Goal: Information Seeking & Learning: Learn about a topic

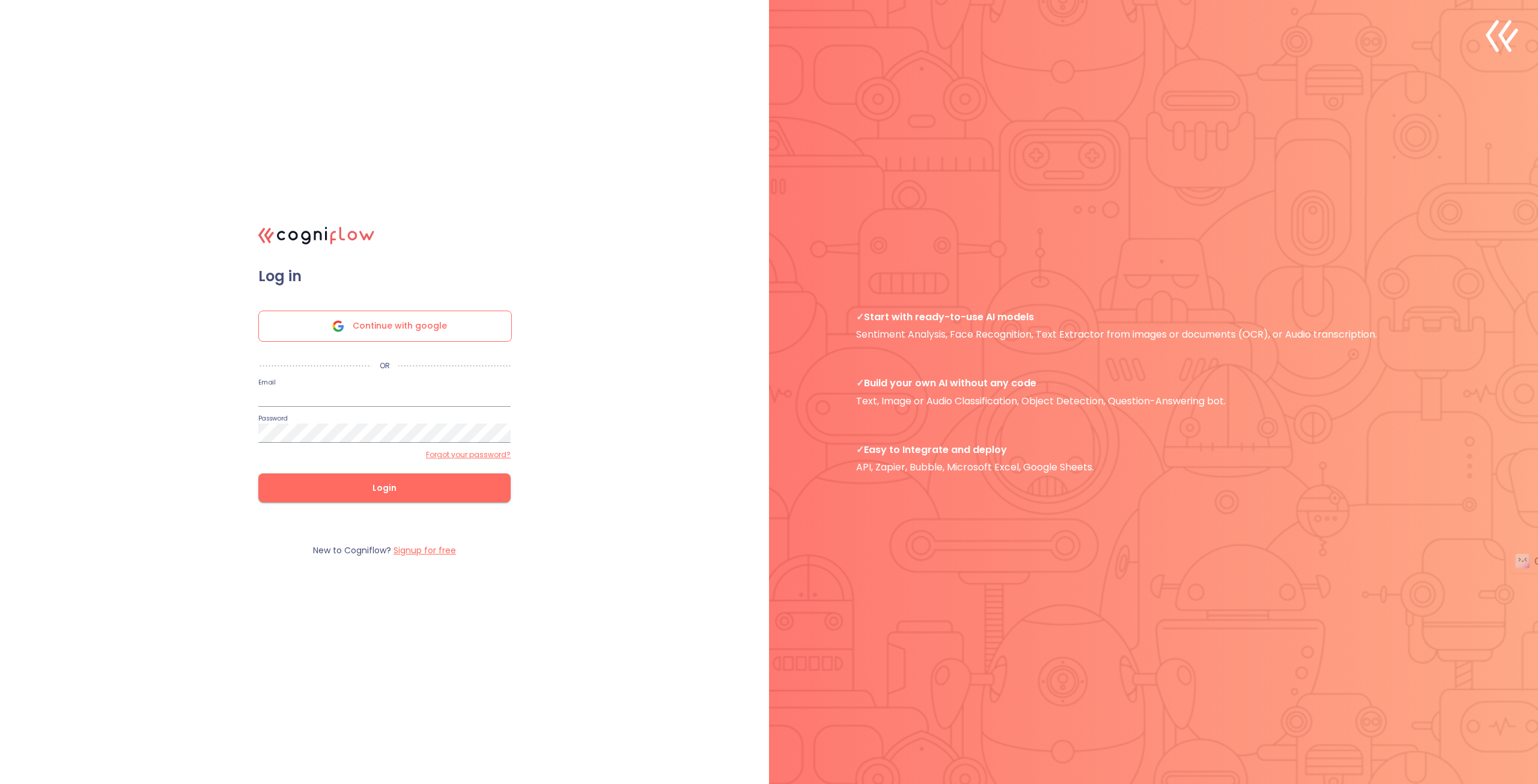
type input "[PERSON_NAME][DOMAIN_NAME][EMAIL_ADDRESS][DOMAIN_NAME]"
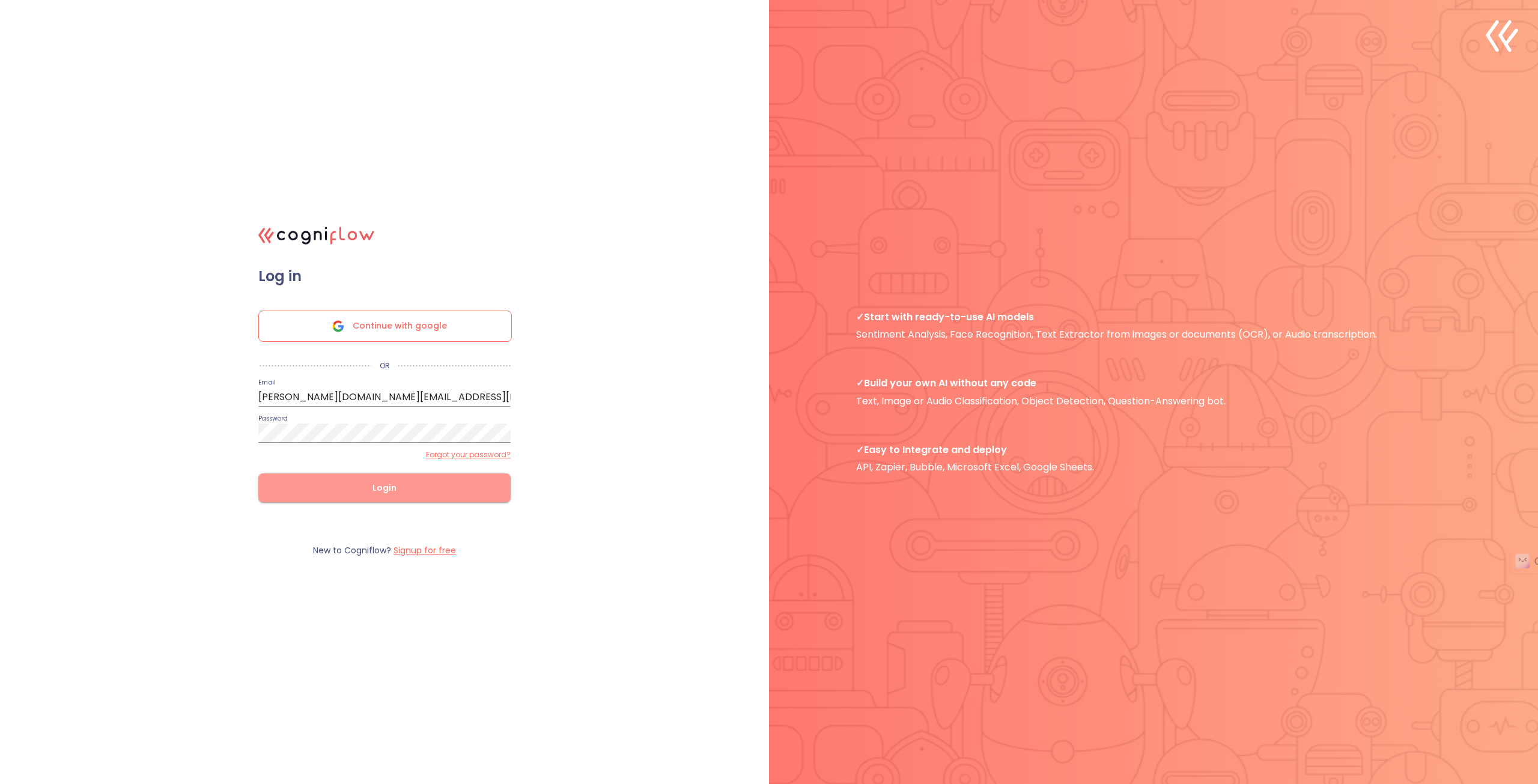
click at [362, 487] on span "Login" at bounding box center [384, 488] width 214 height 15
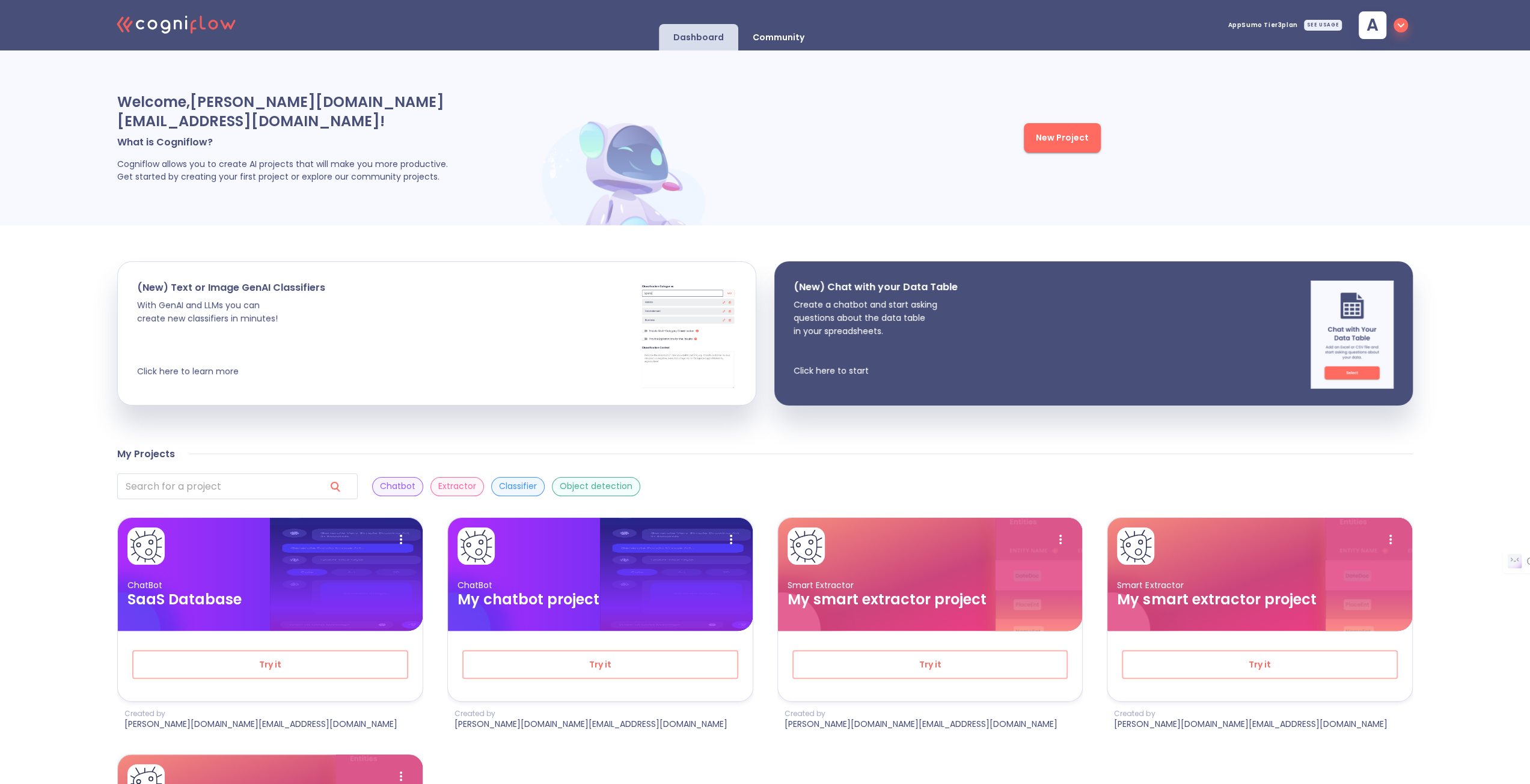
click at [1327, 24] on div "SEE USAGE" at bounding box center [1323, 25] width 38 height 11
click at [1257, 130] on div "Welcome, [PERSON_NAME][DOMAIN_NAME][EMAIL_ADDRESS][DOMAIN_NAME] ! What is Cogni…" at bounding box center [765, 138] width 1530 height 175
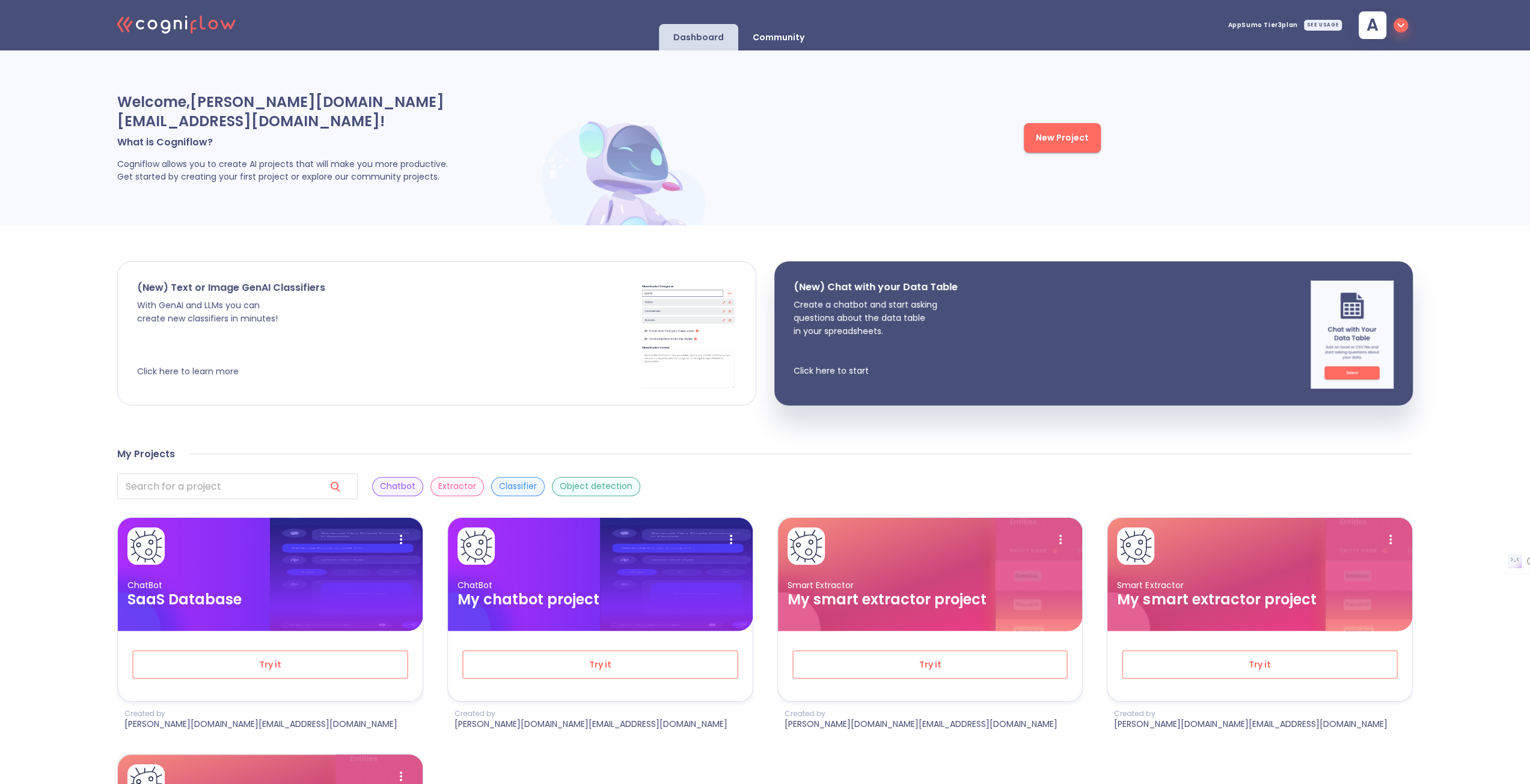
click at [718, 281] on img at bounding box center [688, 335] width 97 height 108
click at [215, 356] on p "With GenAI and LLMs you can create new classifiers in minutes! Click here to le…" at bounding box center [231, 338] width 188 height 79
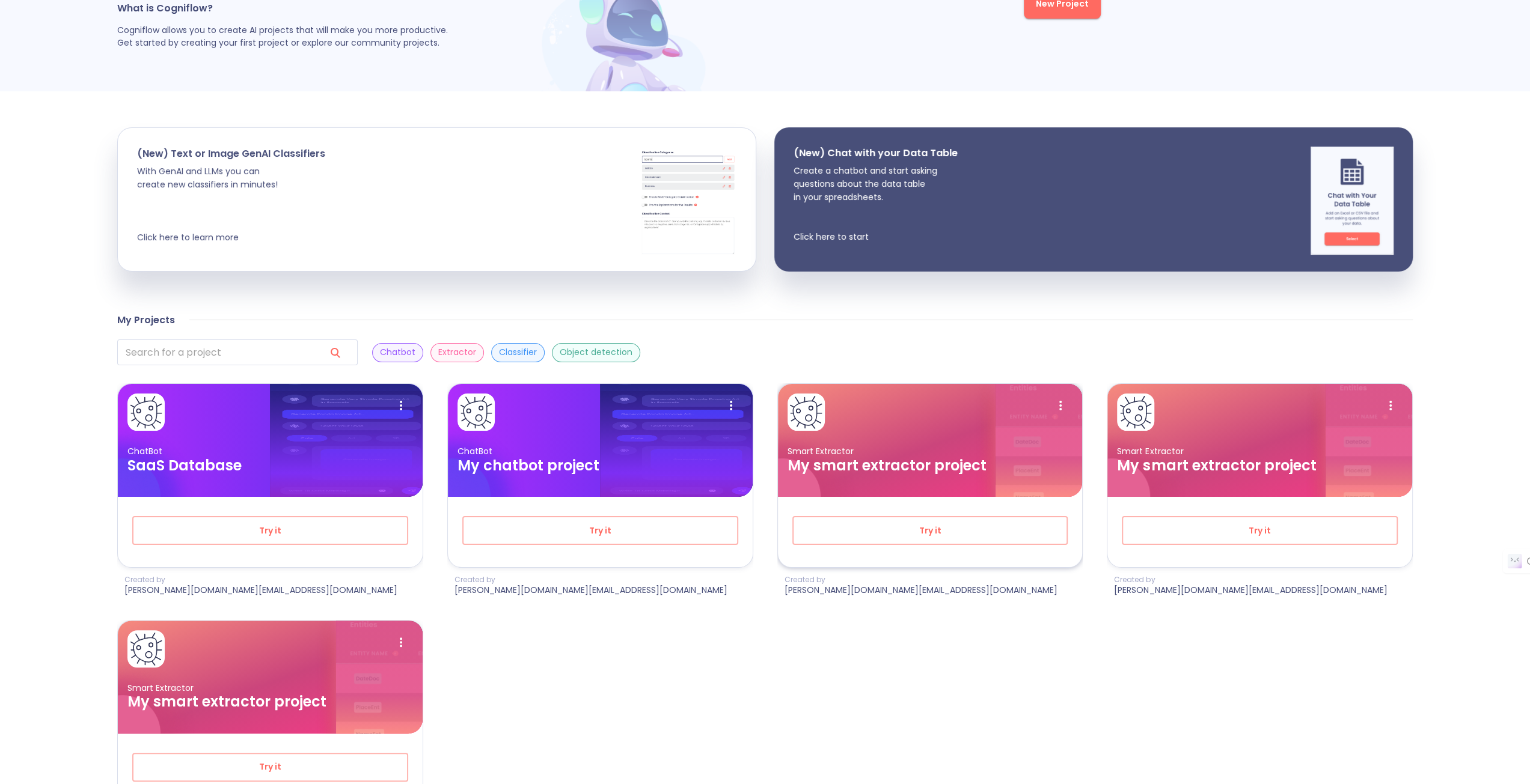
scroll to position [186, 0]
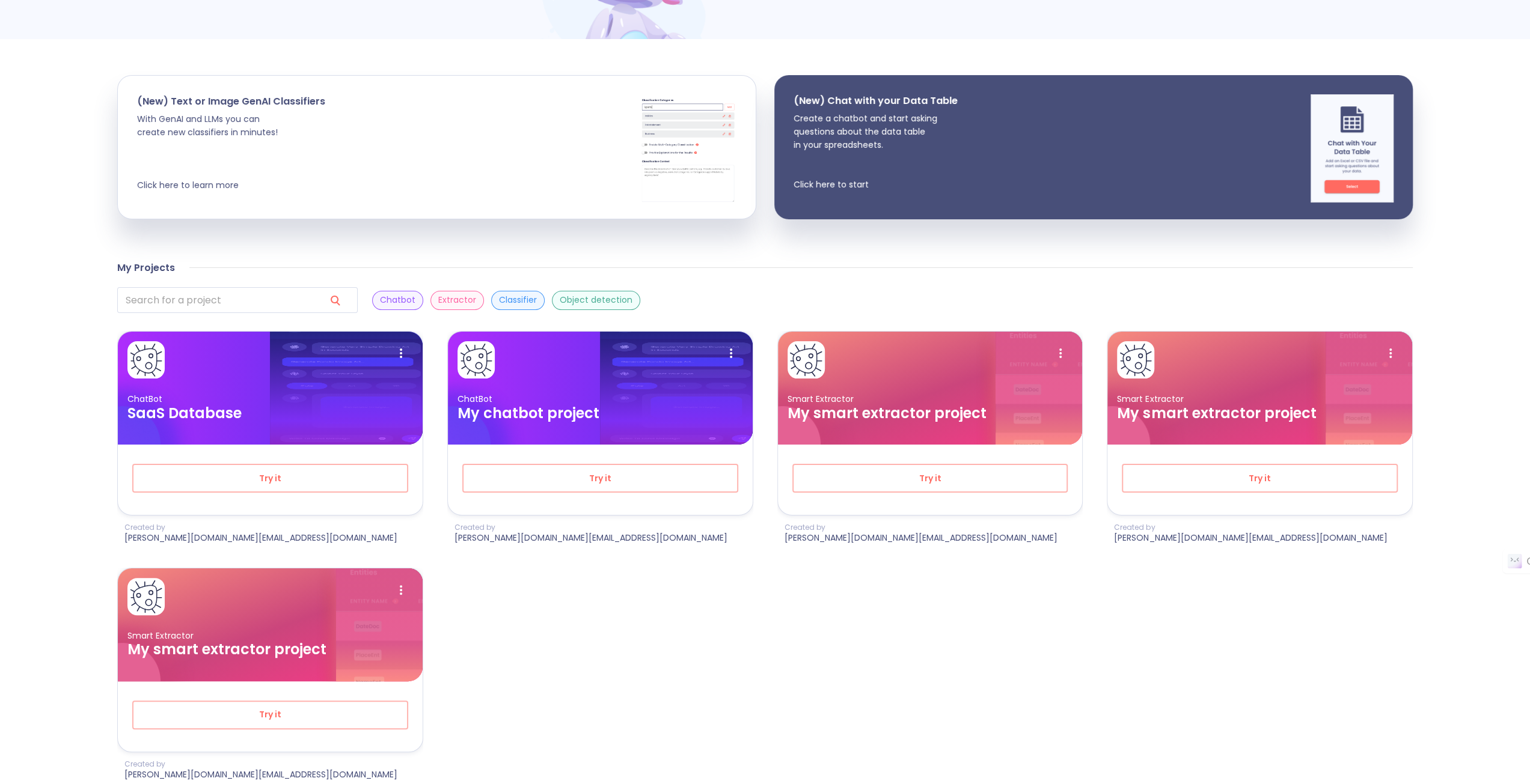
click at [380, 295] on p "Chatbot" at bounding box center [398, 300] width 35 height 11
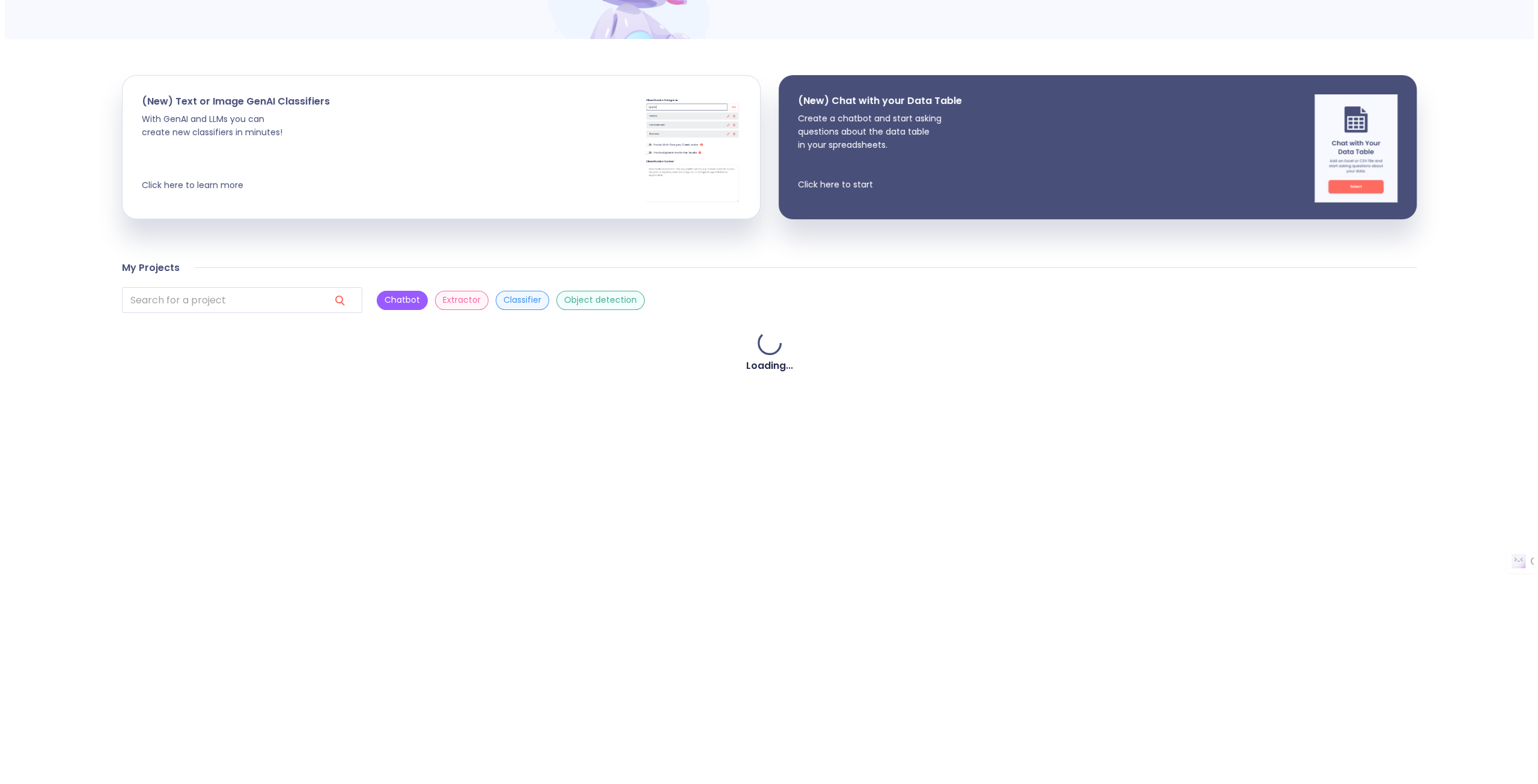
scroll to position [0, 0]
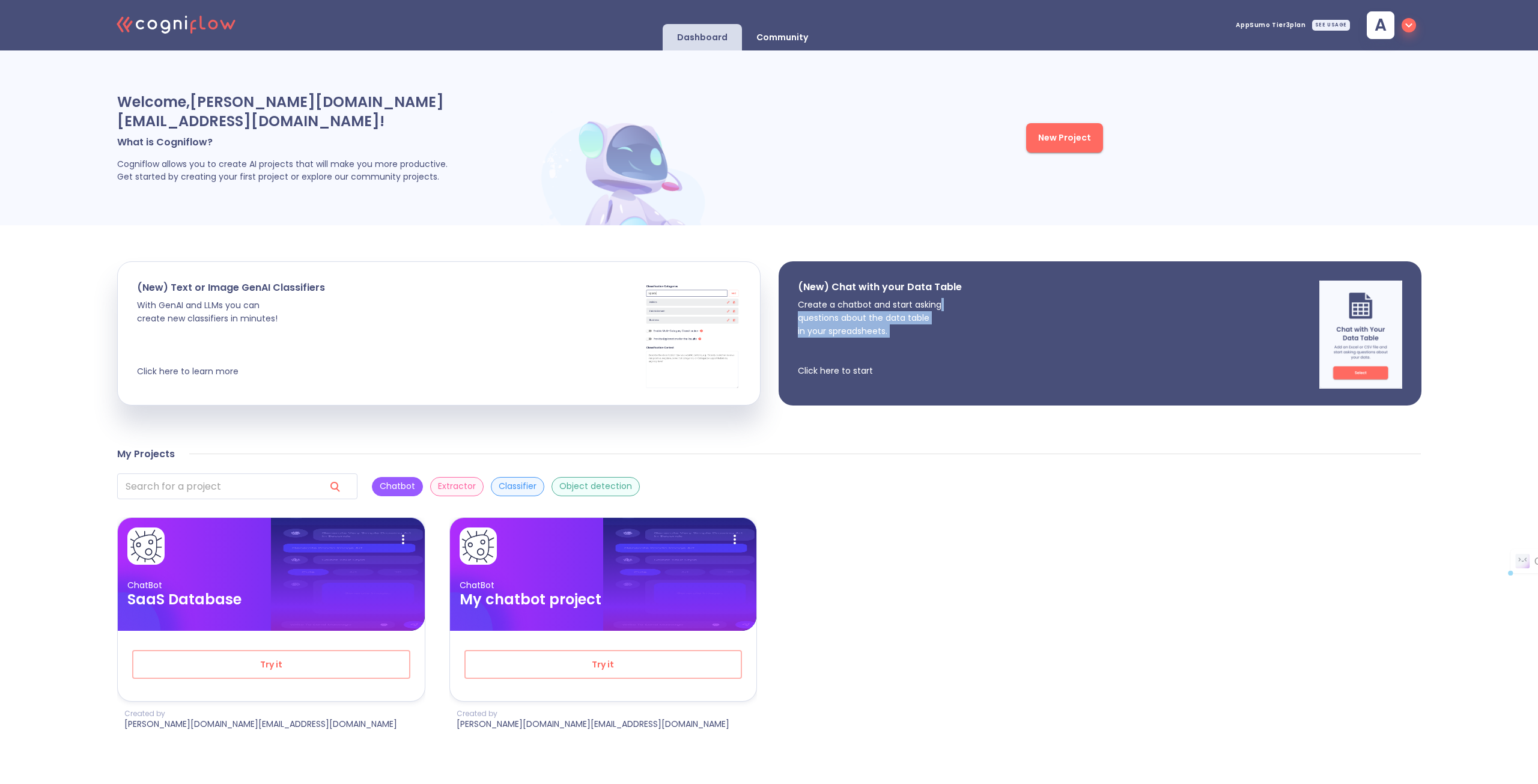
drag, startPoint x: 963, startPoint y: 325, endPoint x: 989, endPoint y: 260, distance: 70.0
click at [989, 261] on div "(New) Chat with your Data Table Create a chatbot and start asking questions abo…" at bounding box center [1100, 333] width 643 height 144
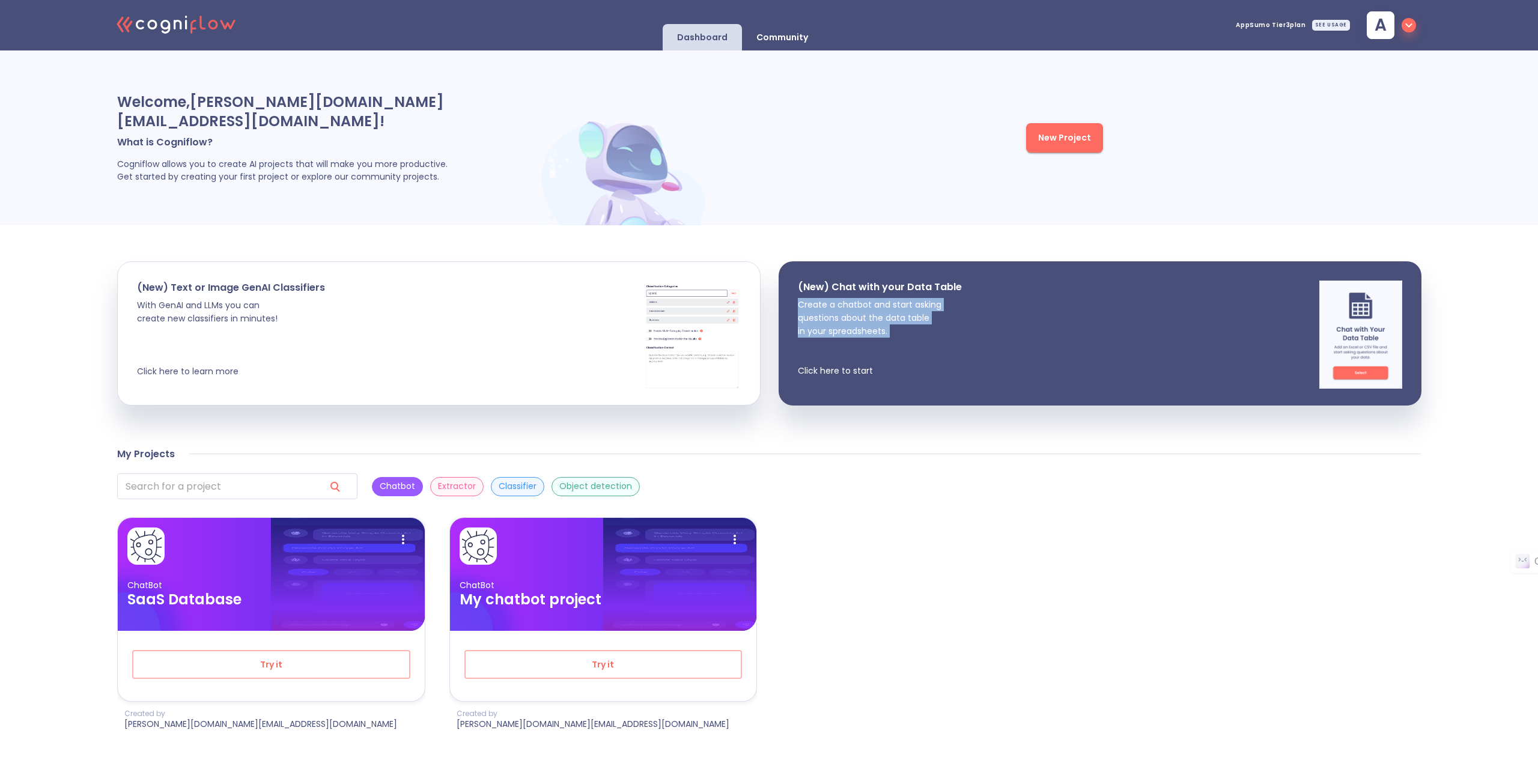
click at [221, 27] on icon ".cls-1{fill:#141624;}.cls-2{fill:#eb5e60;}.cls-3{fill:none;stroke:#eb5e60;strok…" at bounding box center [177, 23] width 132 height 37
click at [833, 33] on div ".cls-1{fill:#141624;}.cls-2{fill:#eb5e60;}.cls-3{fill:none;stroke:#eb5e60;strok…" at bounding box center [769, 25] width 1538 height 51
click at [1047, 123] on button "New Project" at bounding box center [1064, 138] width 77 height 29
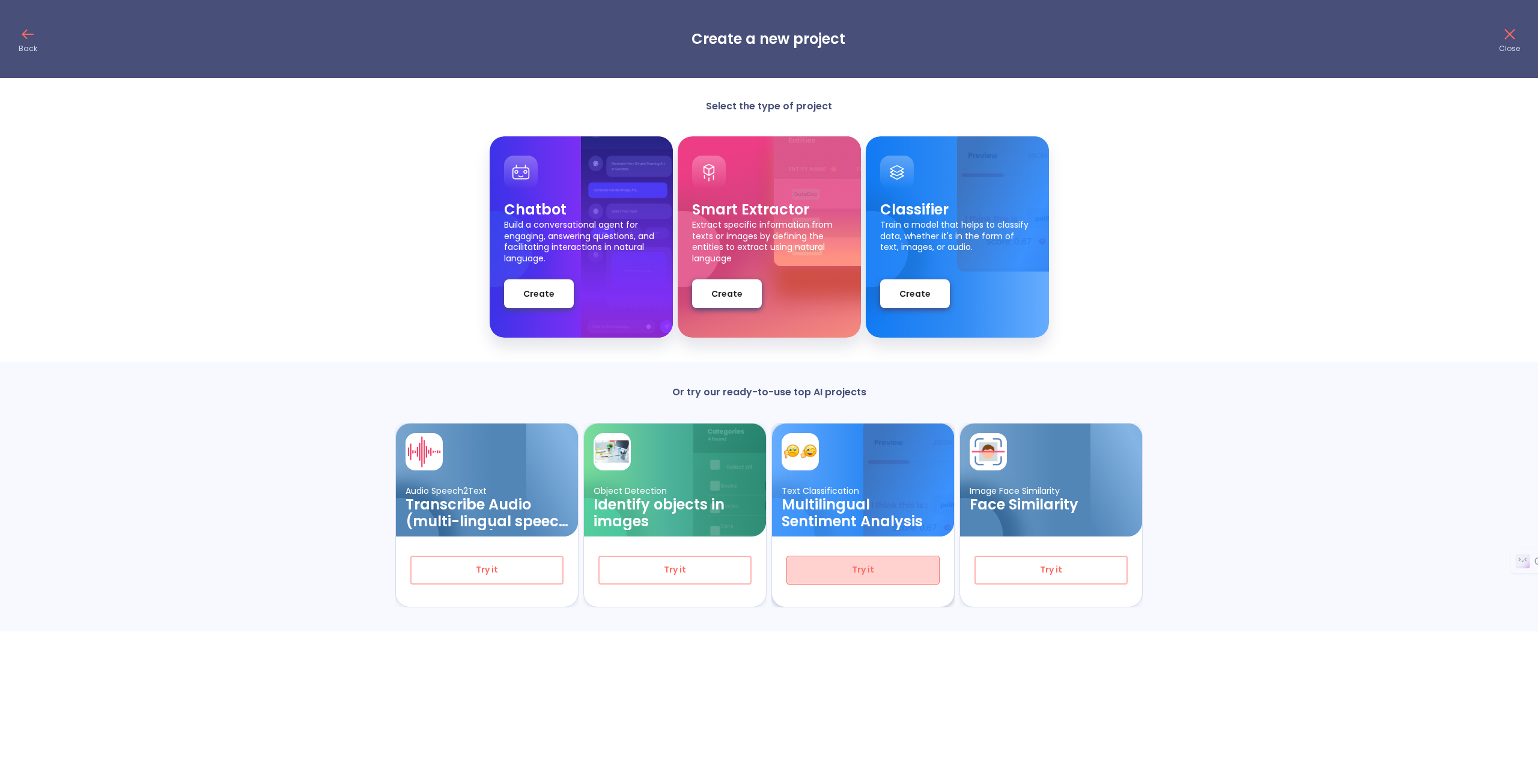
click at [909, 559] on button "Try it" at bounding box center [863, 570] width 153 height 29
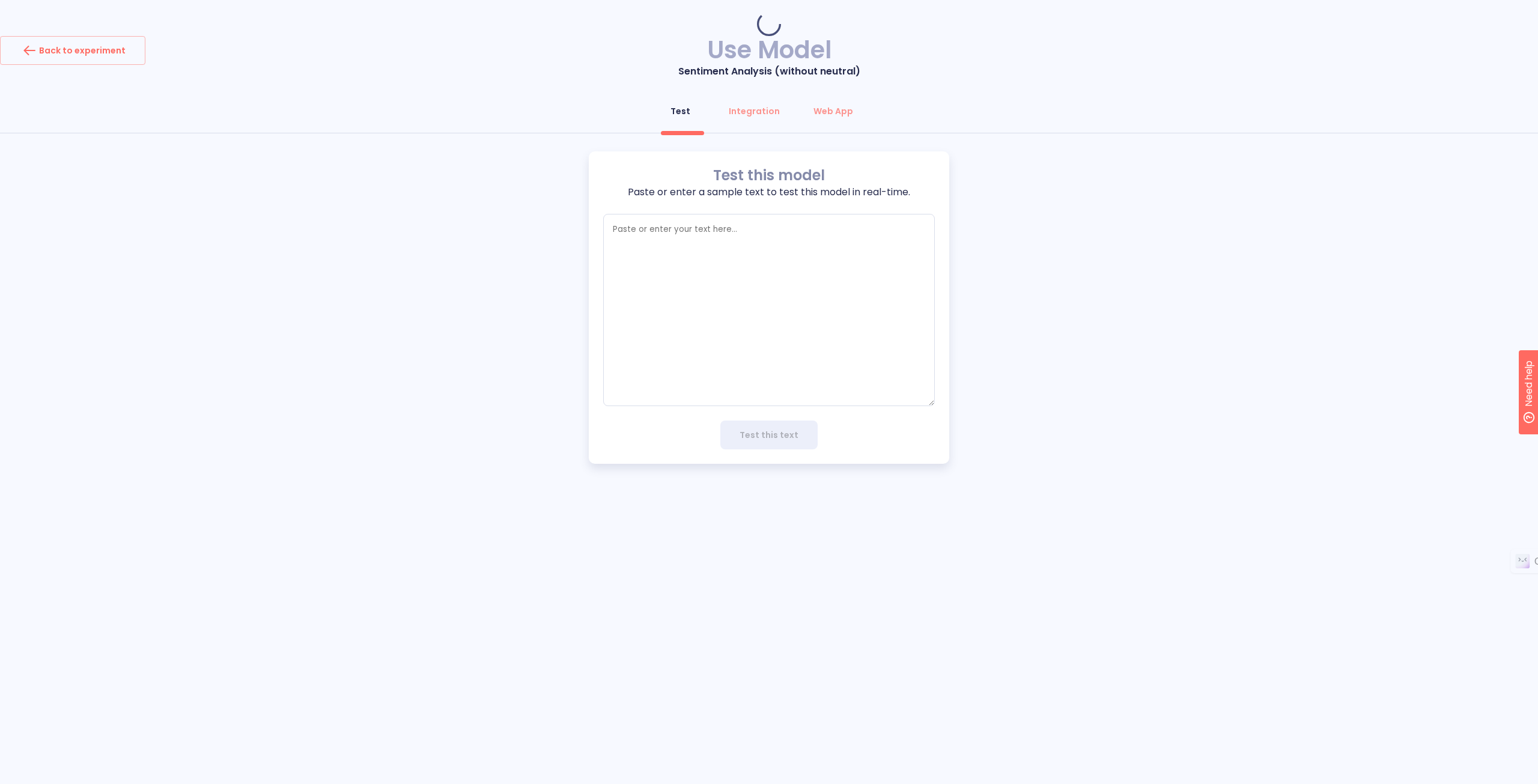
type textarea "x"
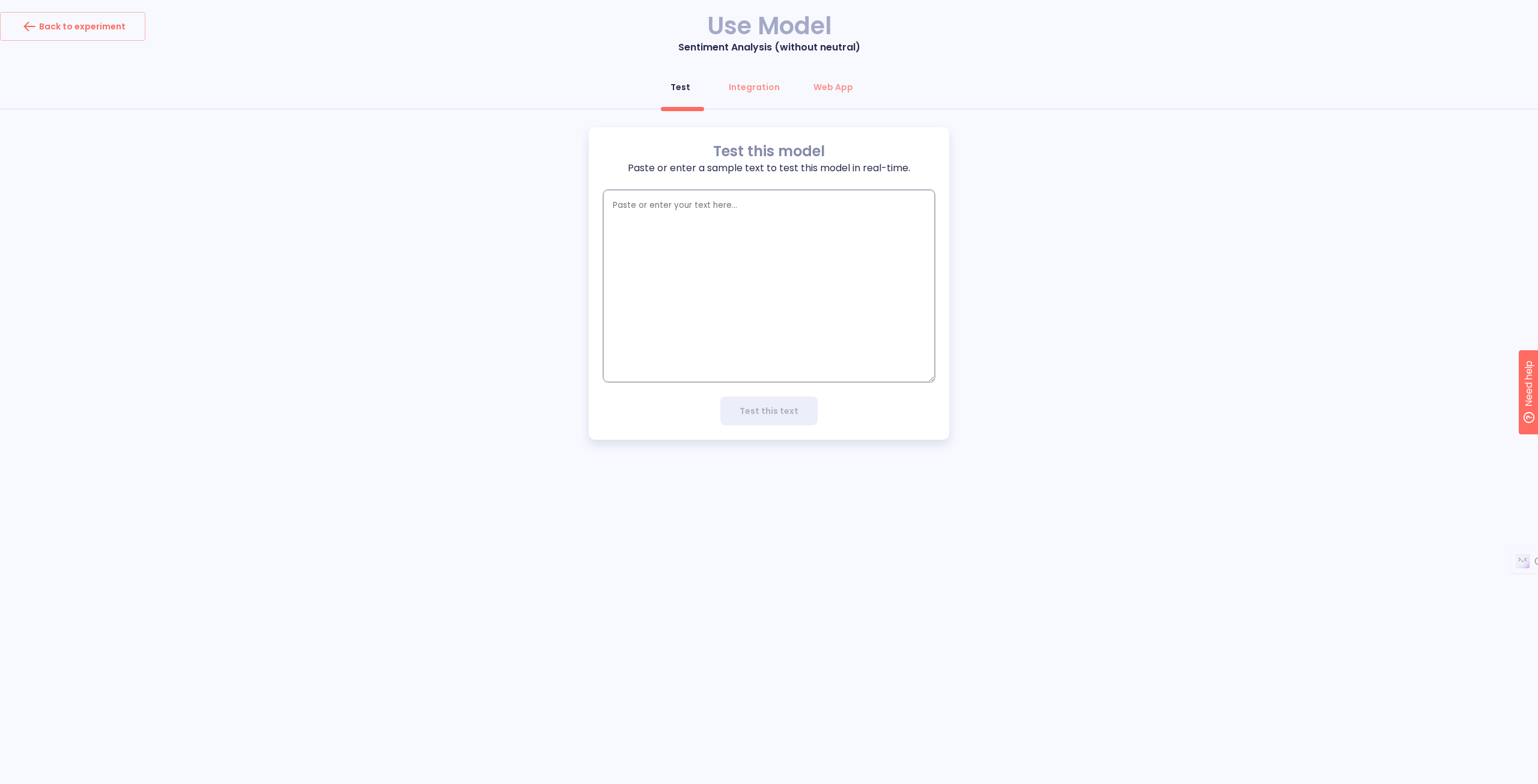
click at [745, 224] on textarea "empty textarea" at bounding box center [769, 286] width 331 height 192
click at [788, 223] on textarea "empty textarea" at bounding box center [769, 286] width 331 height 192
paste textarea "lorem767 ipsum893 Dolorsit Ametconse adipi Elitsedd eiusmodte Incidi utlab: Etd…"
type textarea "lorem767 ipsum893 Dolorsit Ametconse adipi Elitsedd eiusmodte Incidi utlab: Etd…"
type textarea "x"
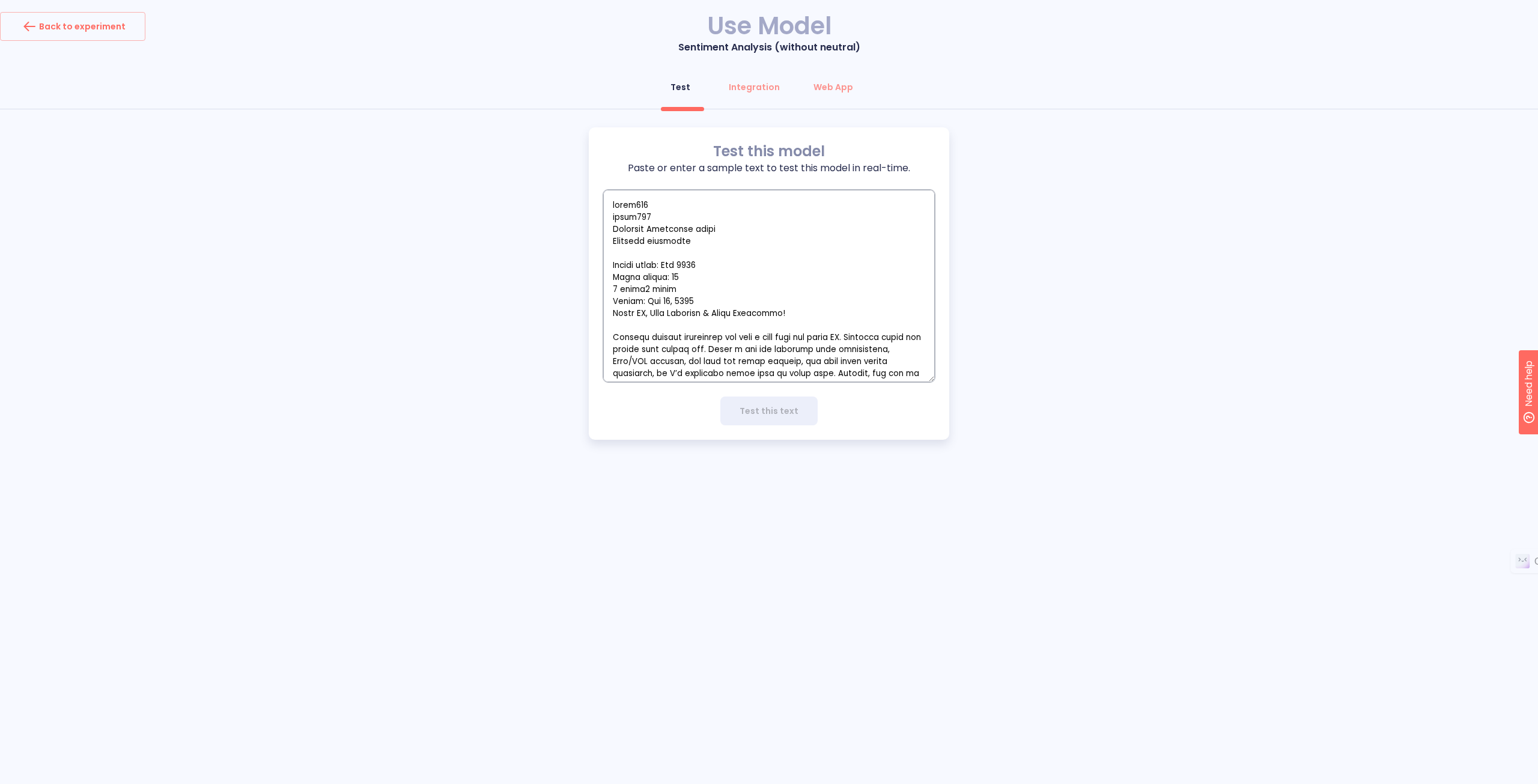
scroll to position [2665, 0]
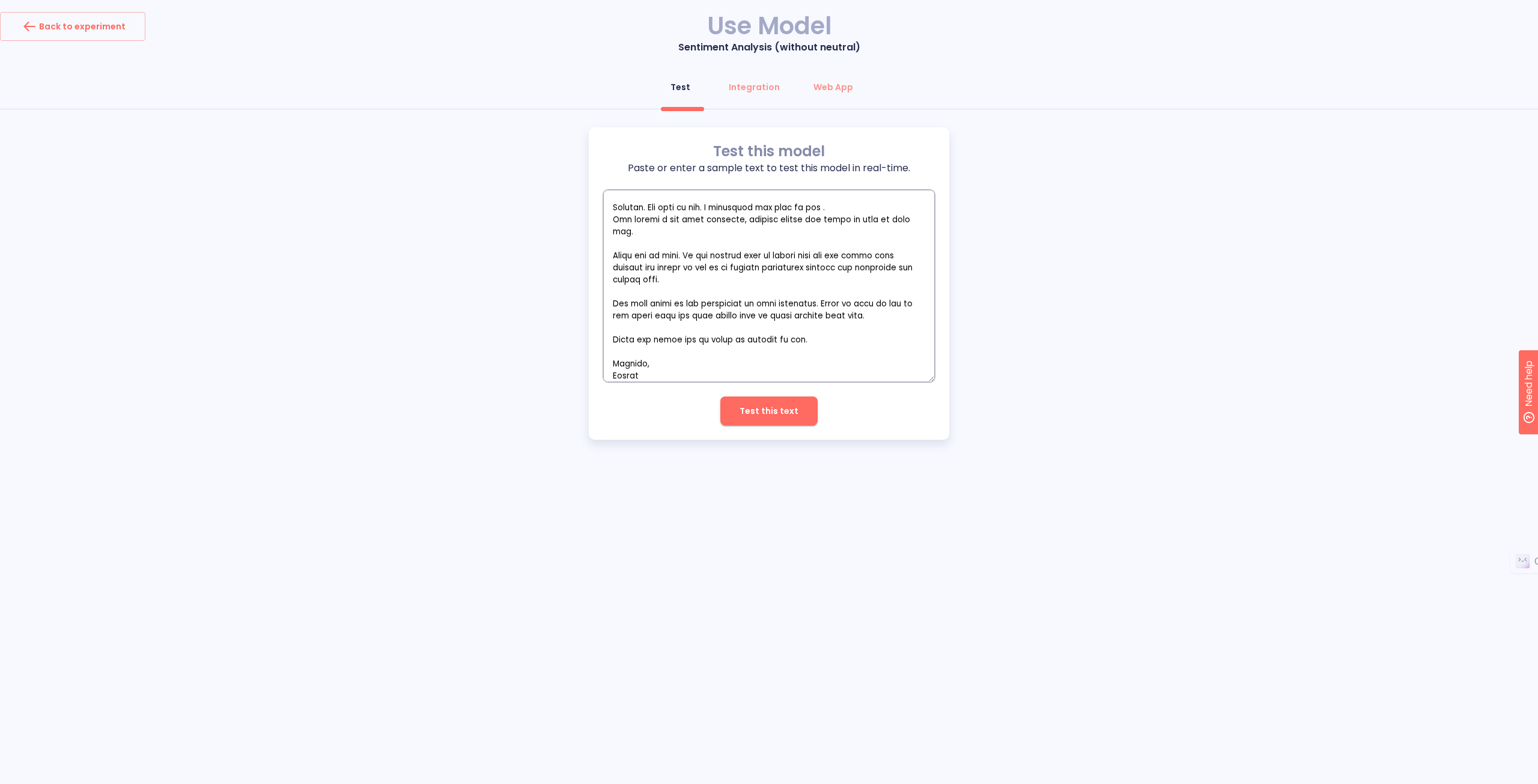
type textarea "lorem767 ipsum893 Dolorsit Ametconse adipi Elitsedd eiusmodte Incidi utlab: Etd…"
click at [773, 411] on span "Test this text" at bounding box center [769, 411] width 59 height 15
type textarea "x"
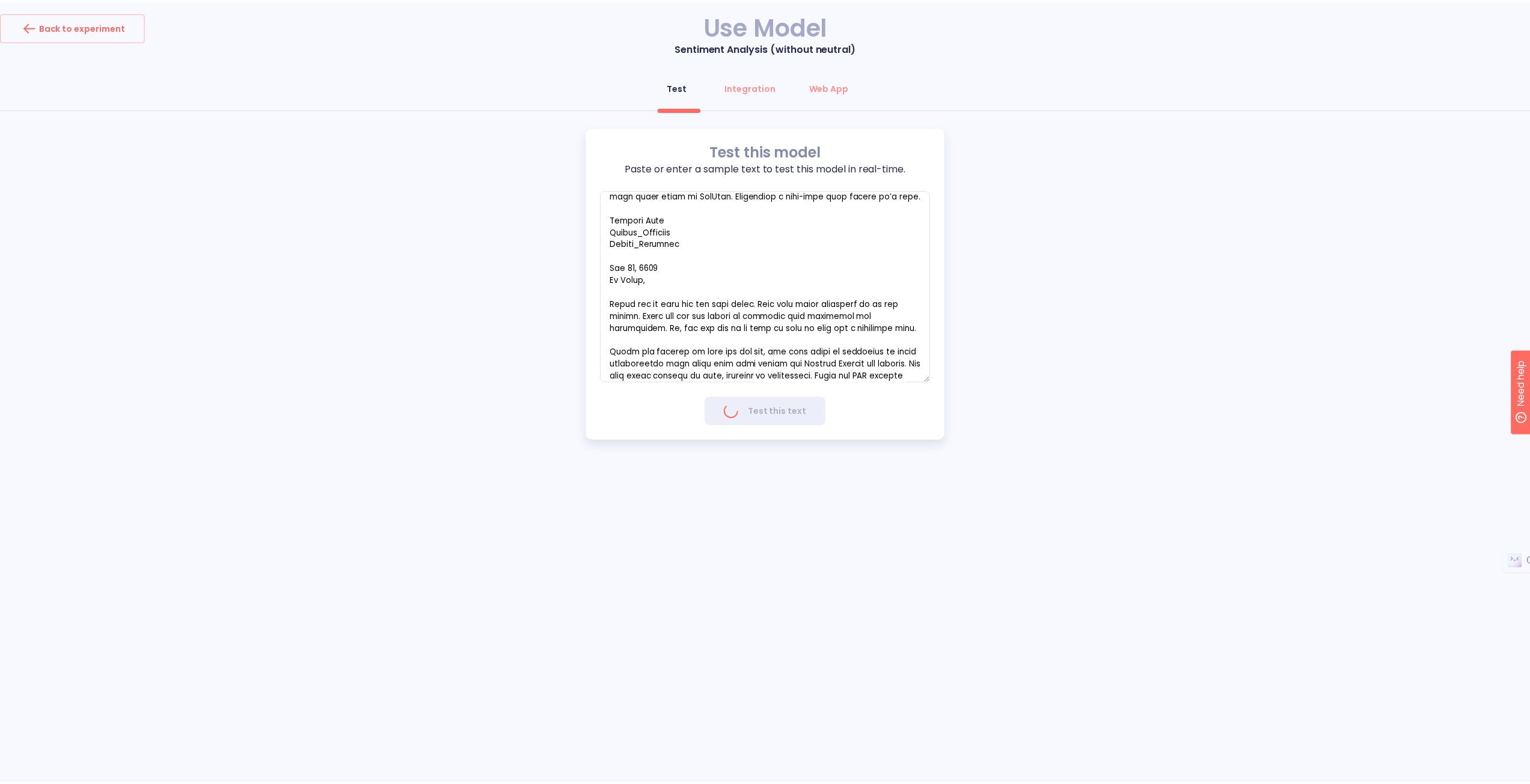
scroll to position [0, 0]
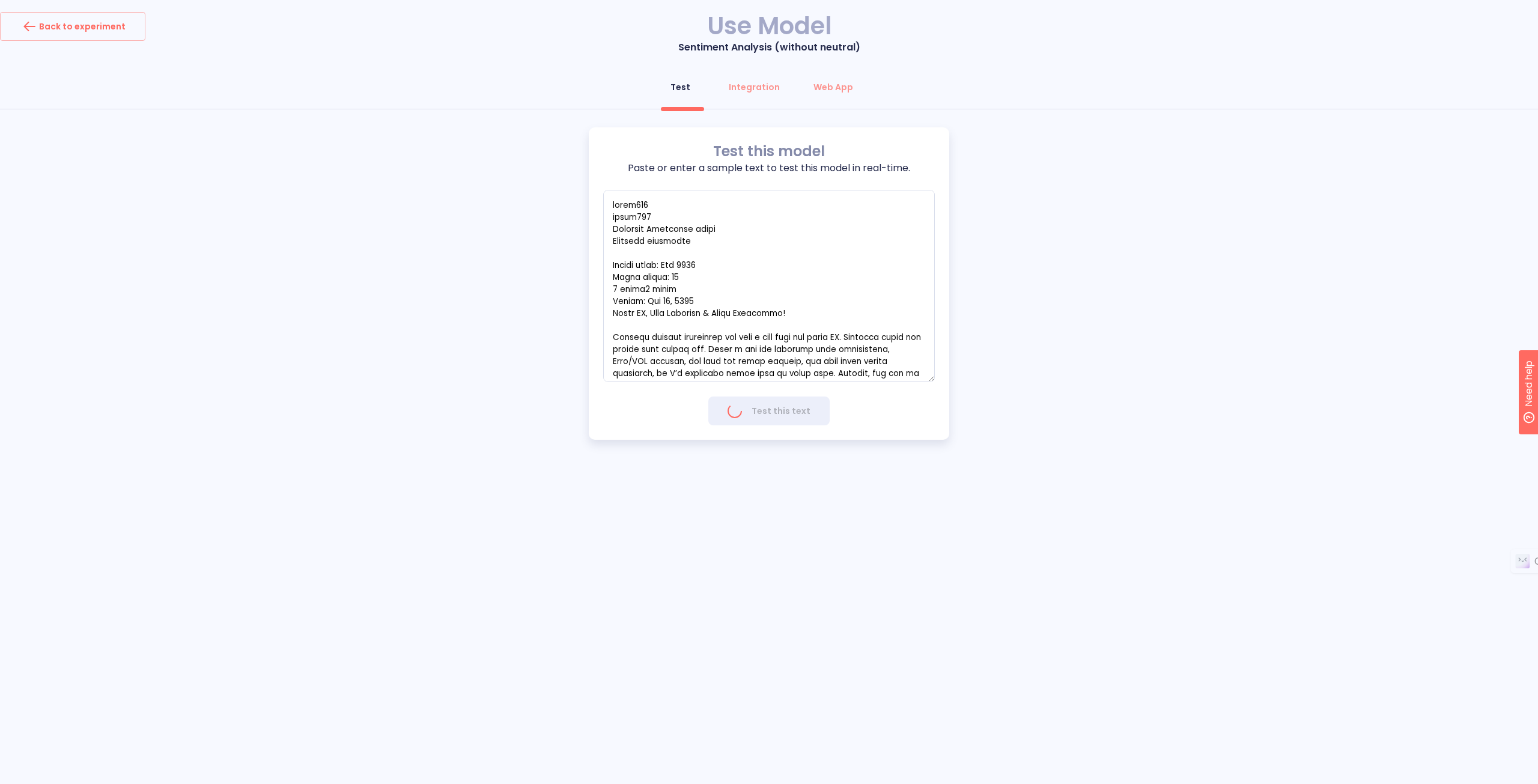
drag, startPoint x: 827, startPoint y: 86, endPoint x: 933, endPoint y: 68, distance: 107.5
click at [933, 68] on div "Back to experiment Use Model Sentiment Analysis (without neutral) Test Integrat…" at bounding box center [769, 235] width 1538 height 446
click at [763, 87] on div "Integration" at bounding box center [754, 87] width 51 height 12
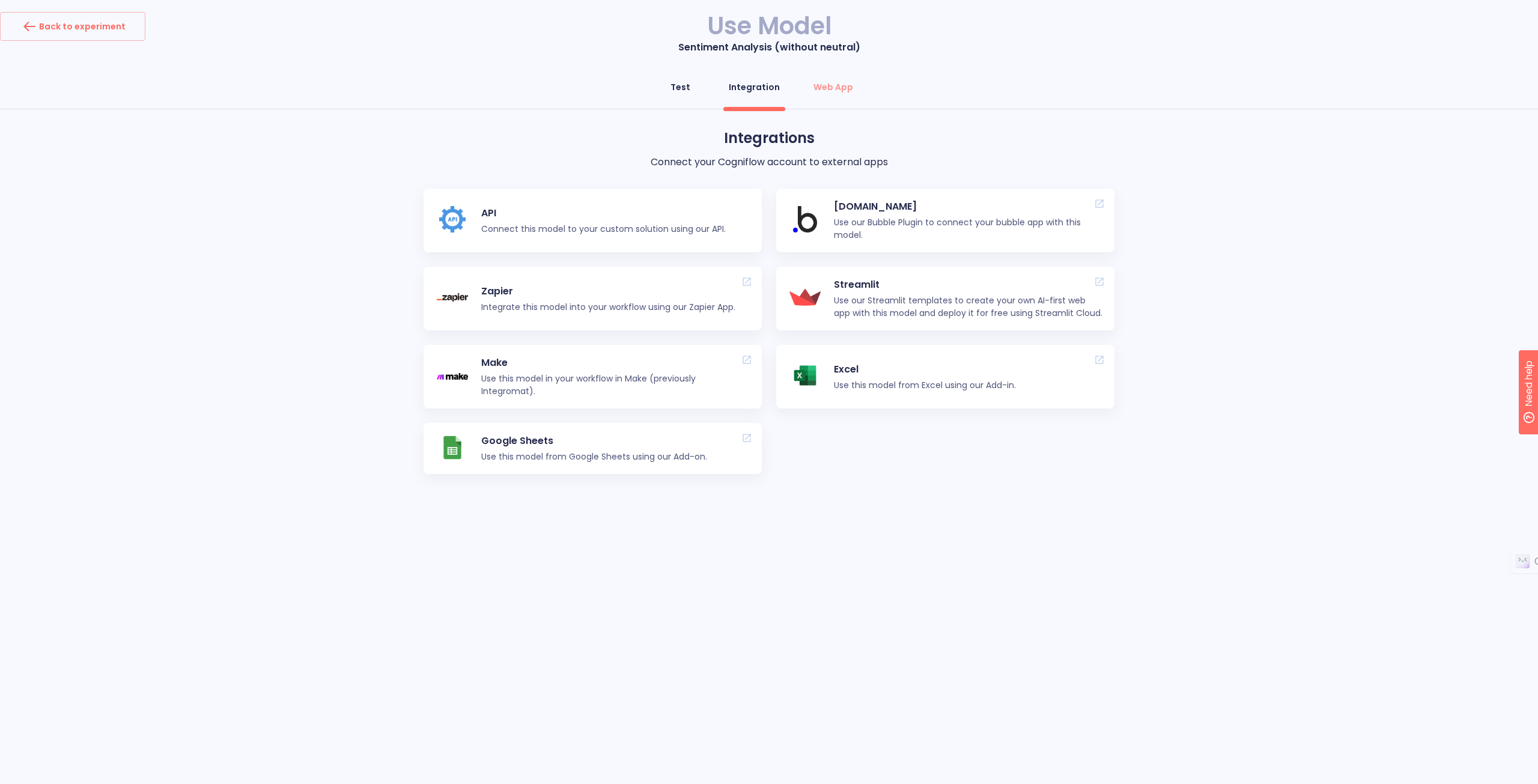
click at [691, 86] on div "Test" at bounding box center [681, 87] width 20 height 12
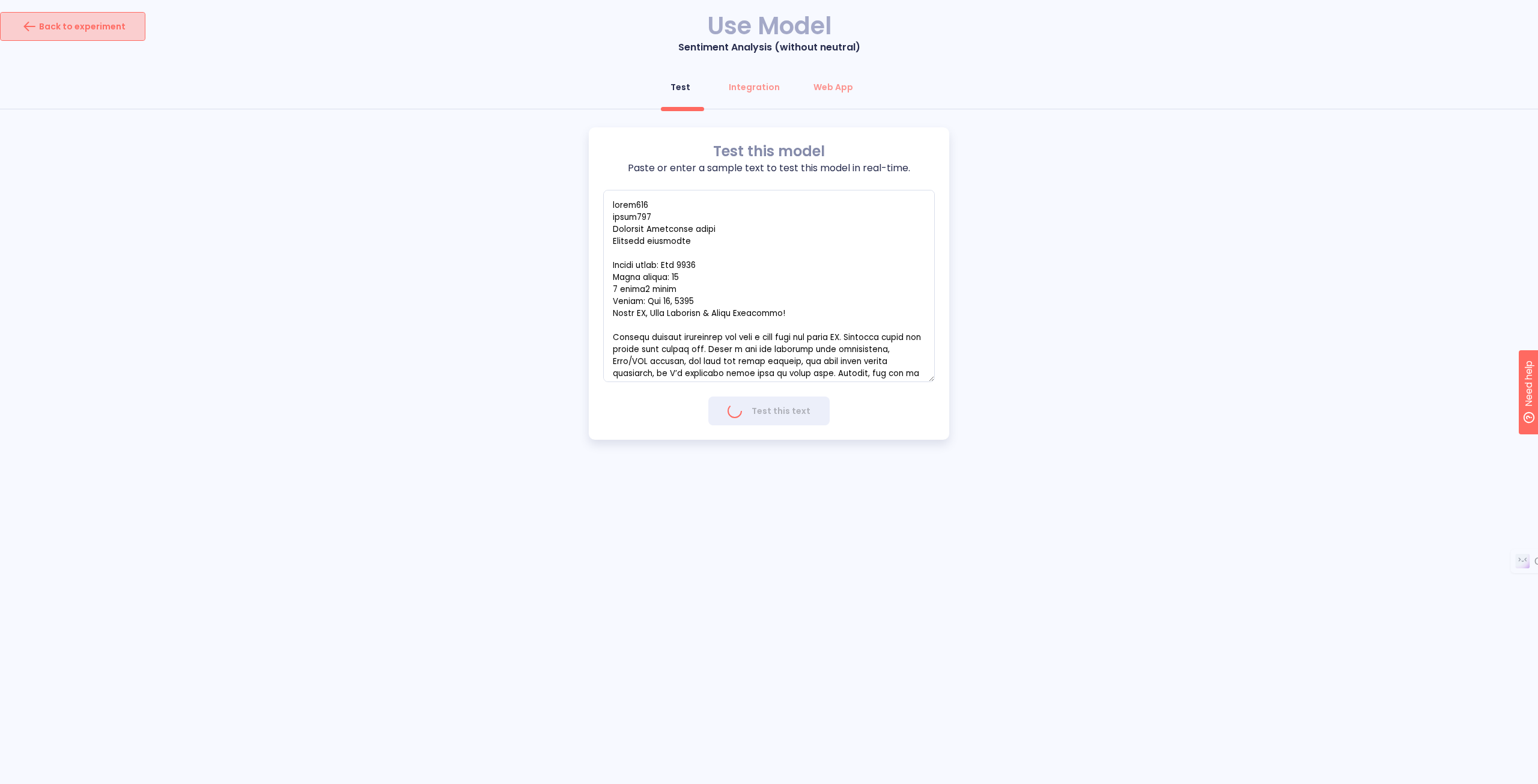
click at [119, 26] on div "Back to experiment" at bounding box center [73, 26] width 106 height 19
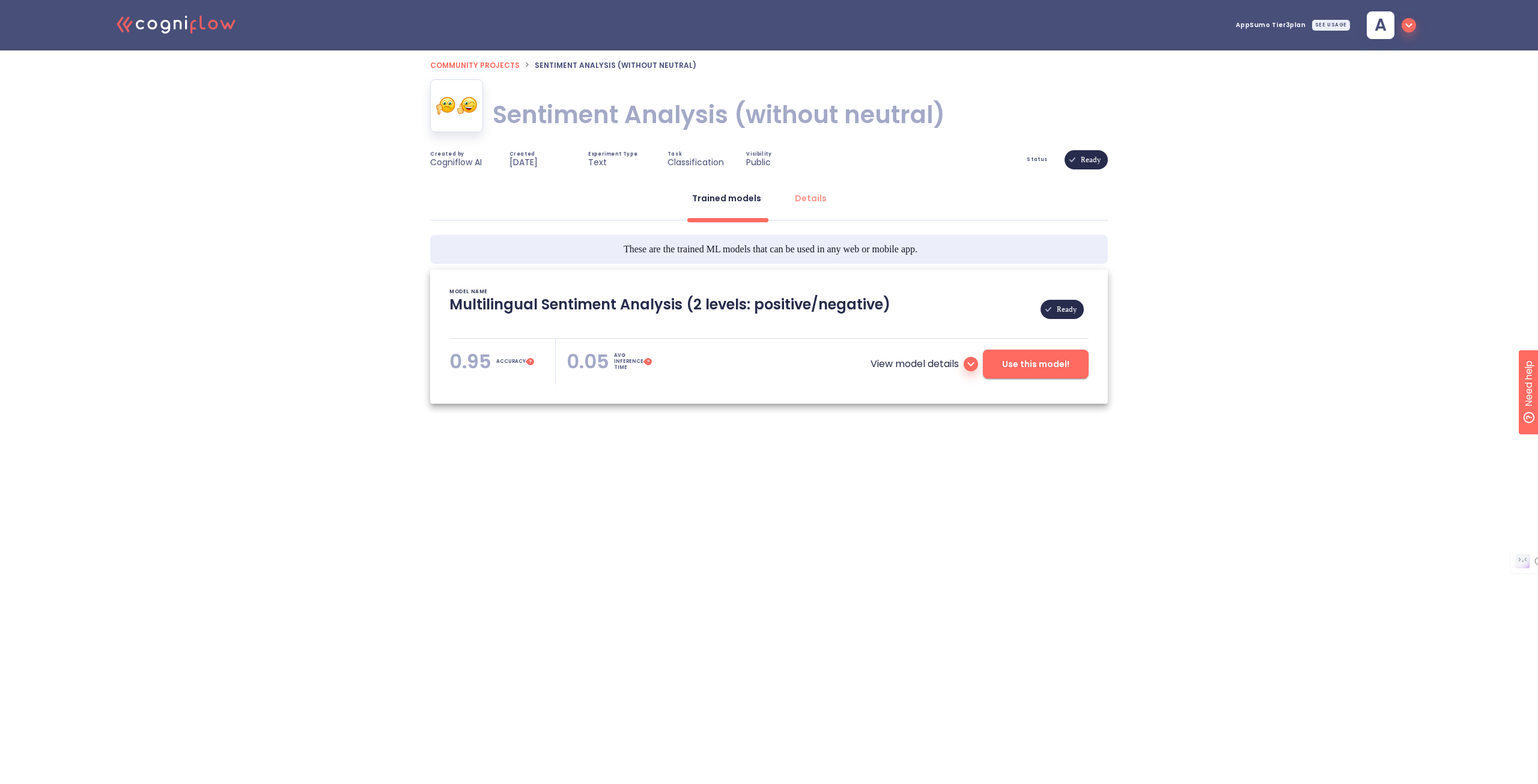
type textarea "[[DATE] 12:41:27]- Pretrained Multilingual (en, nl, de, fr, it, es) Sentiment A…"
click at [516, 62] on ol "Community projects > Sentiment Analysis (without neutral)" at bounding box center [769, 65] width 678 height 15
click at [495, 63] on span "Community projects" at bounding box center [475, 65] width 89 height 10
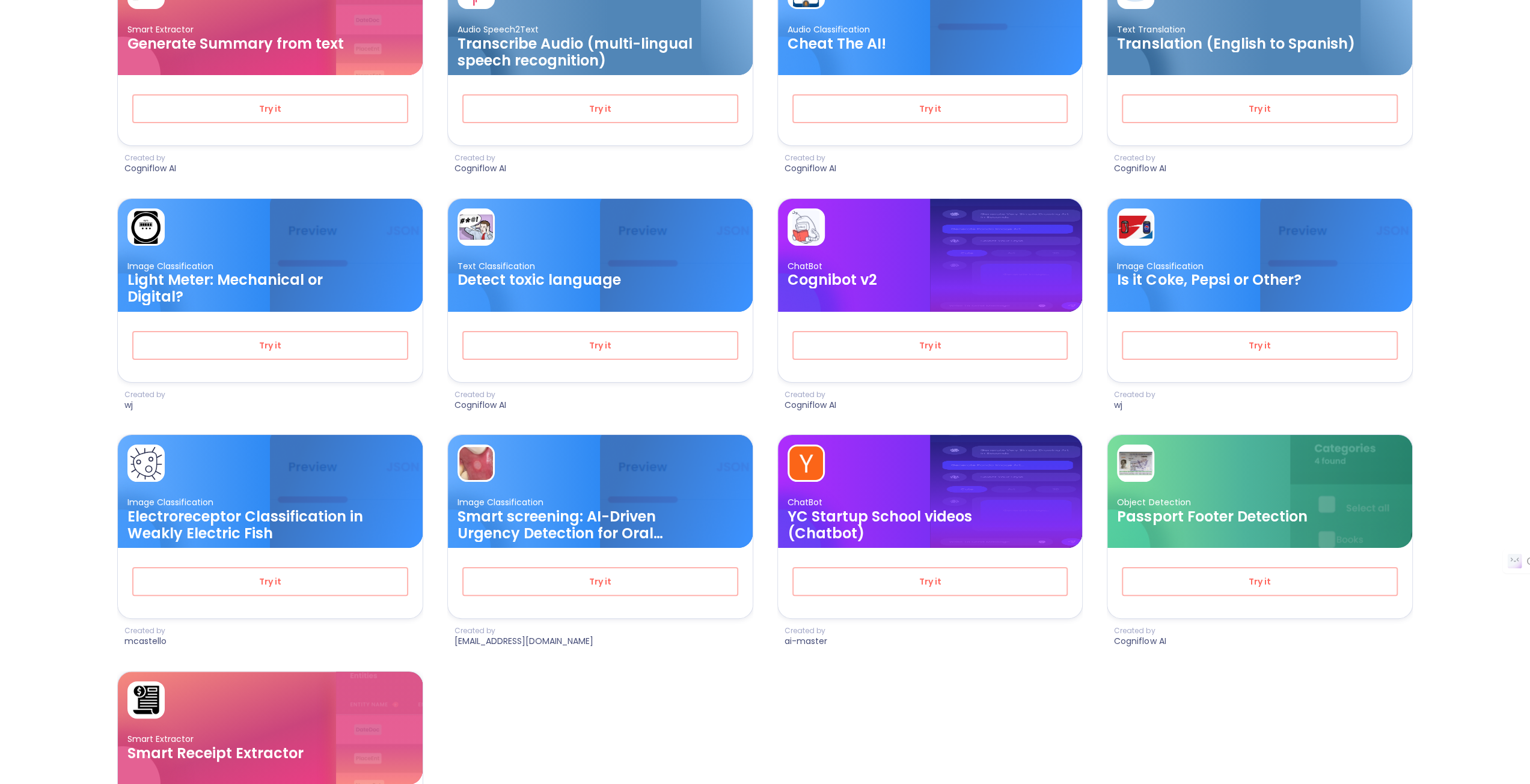
scroll to position [1536, 0]
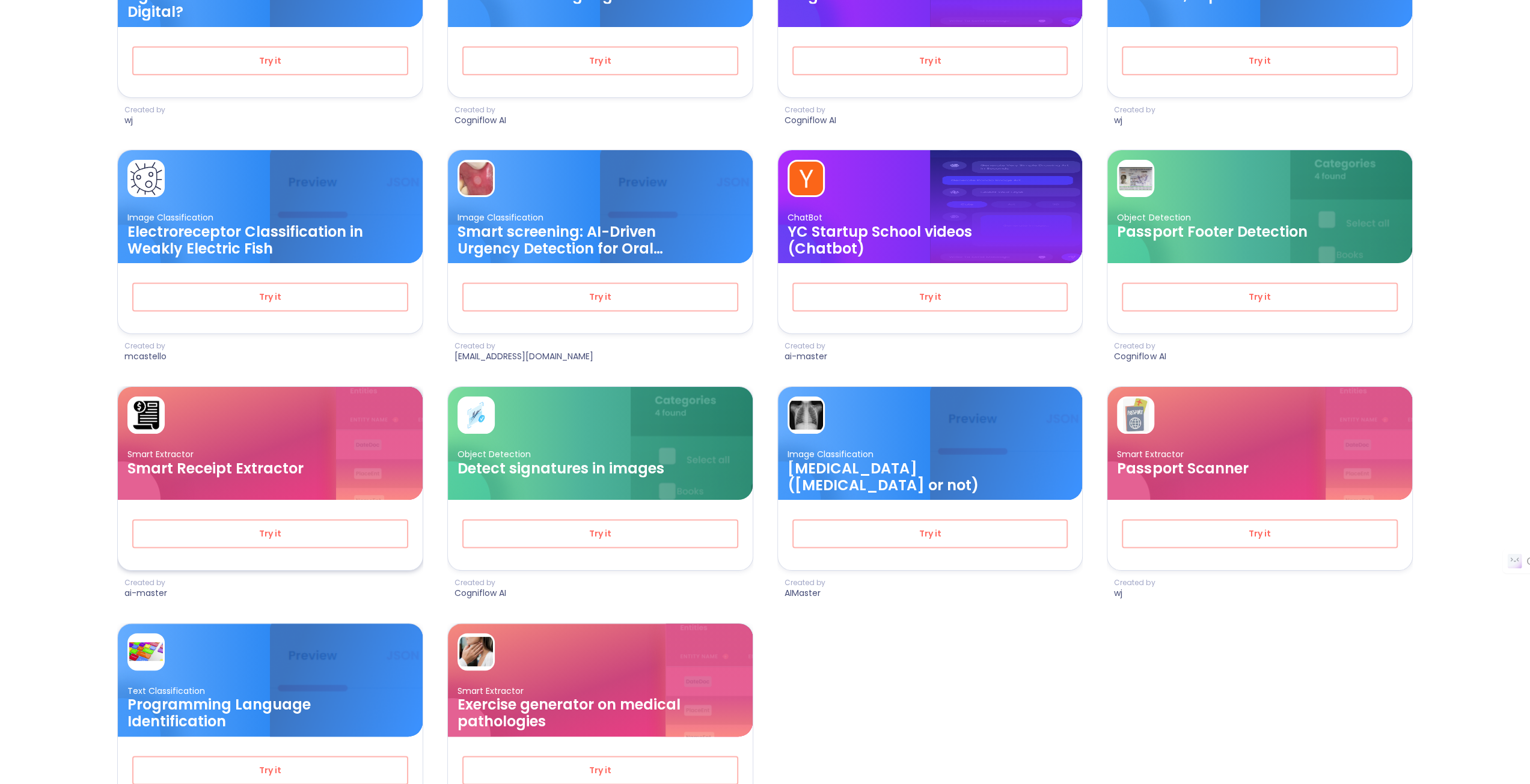
click at [307, 460] on h3 "Smart Receipt Extractor" at bounding box center [247, 468] width 240 height 17
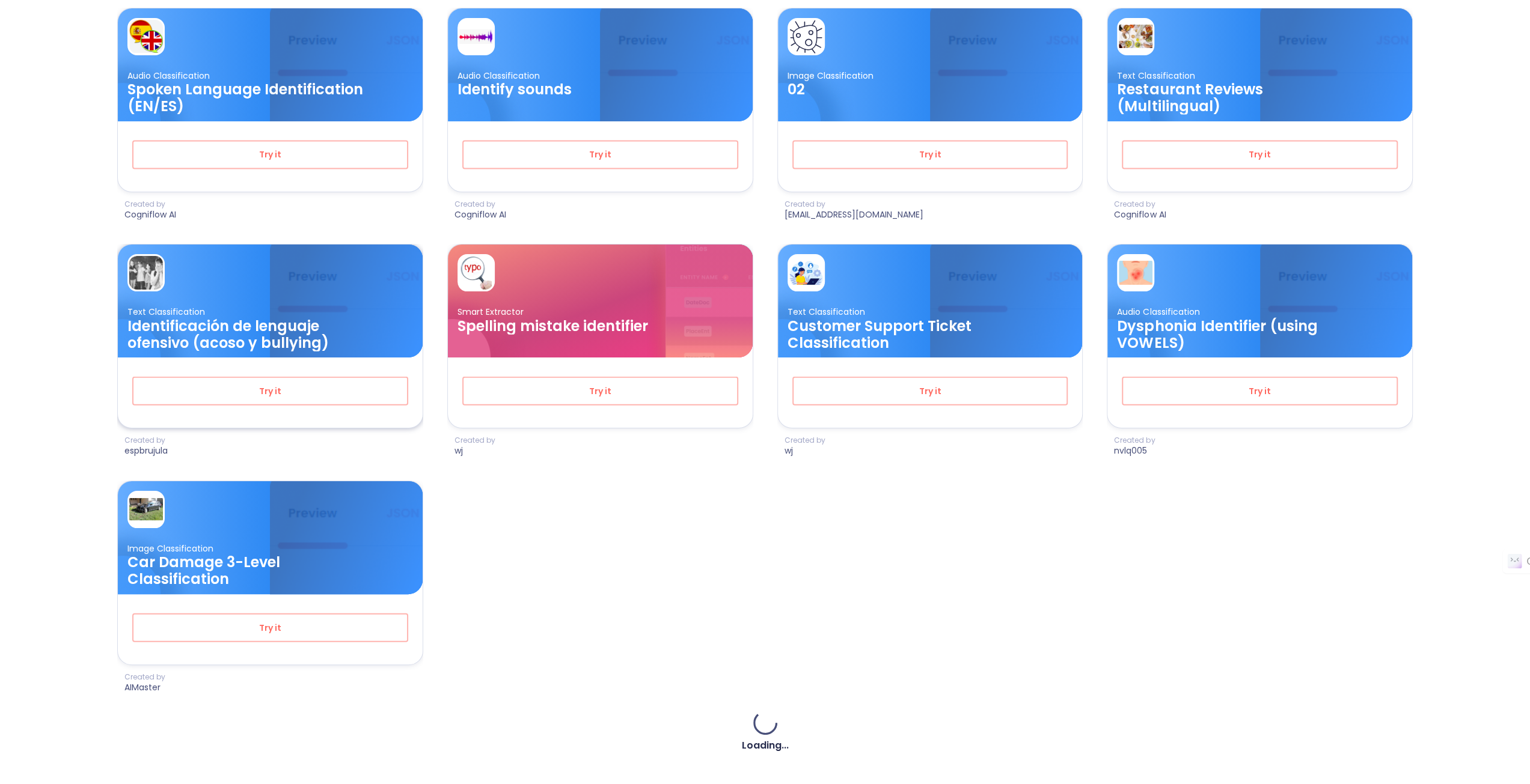
scroll to position [2827, 0]
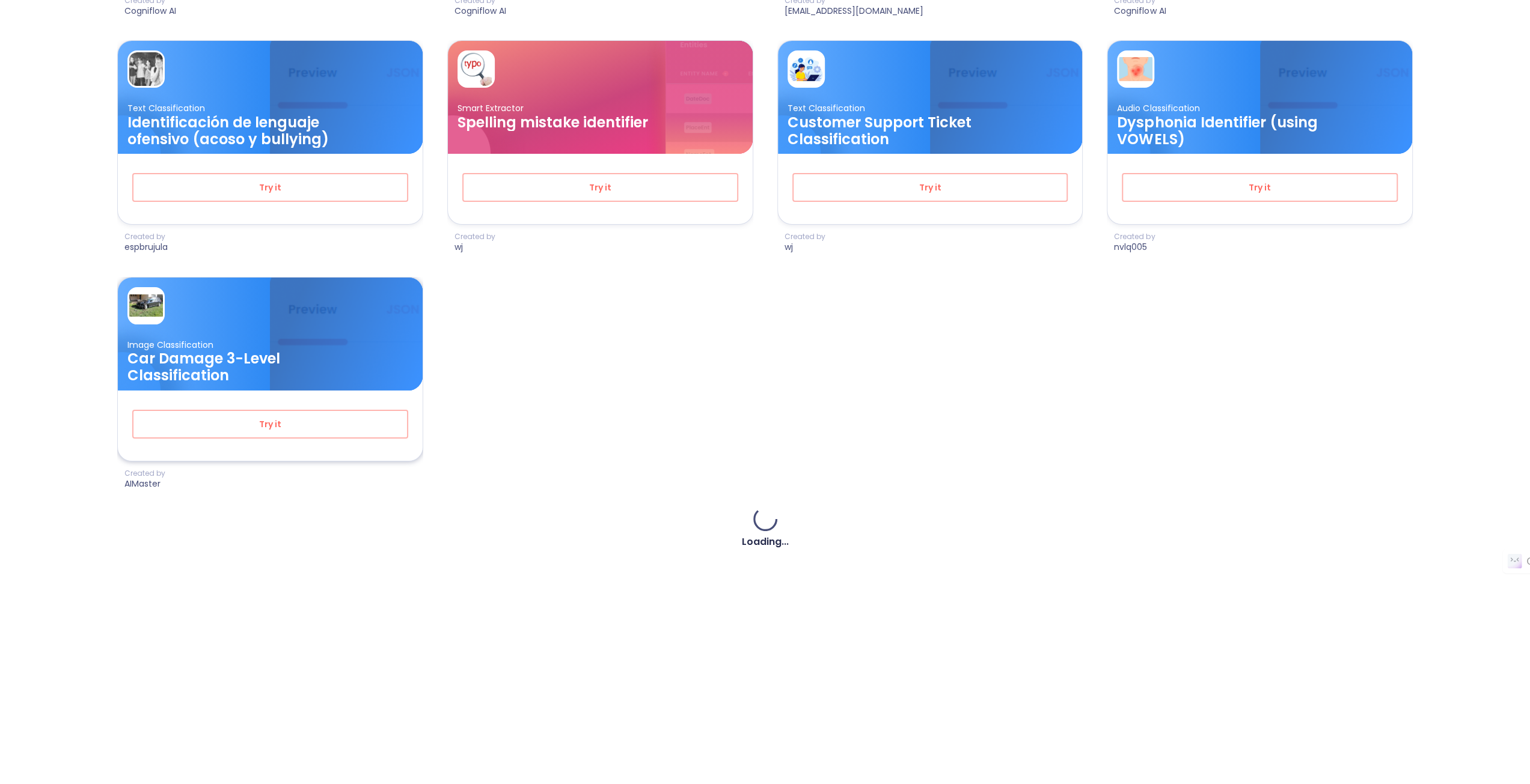
click at [289, 356] on h3 "Car Damage 3-Level Classification" at bounding box center [247, 367] width 240 height 33
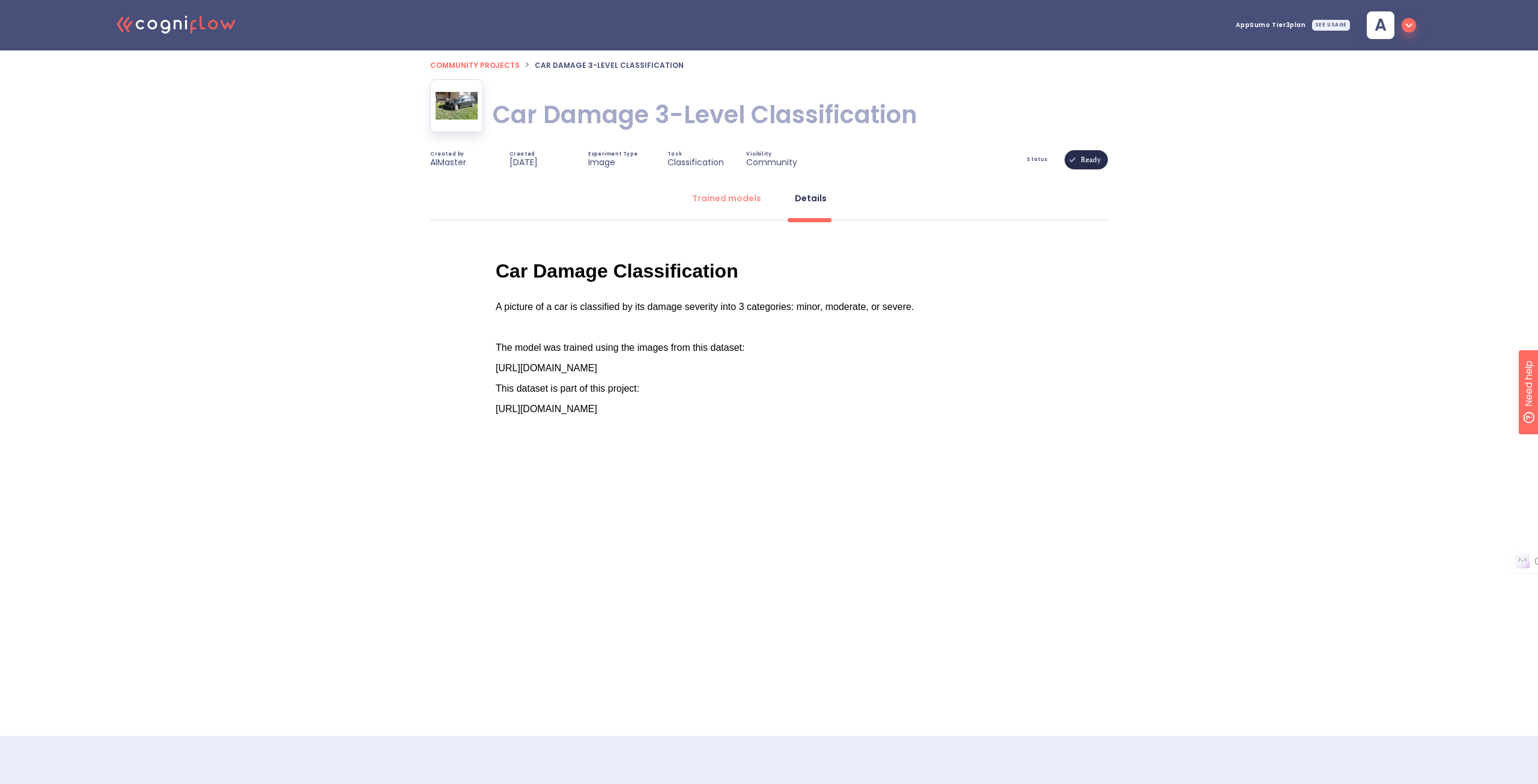
click at [517, 414] on span "[URL][DOMAIN_NAME]" at bounding box center [547, 409] width 101 height 10
click at [743, 208] on button "Trained models" at bounding box center [726, 198] width 83 height 29
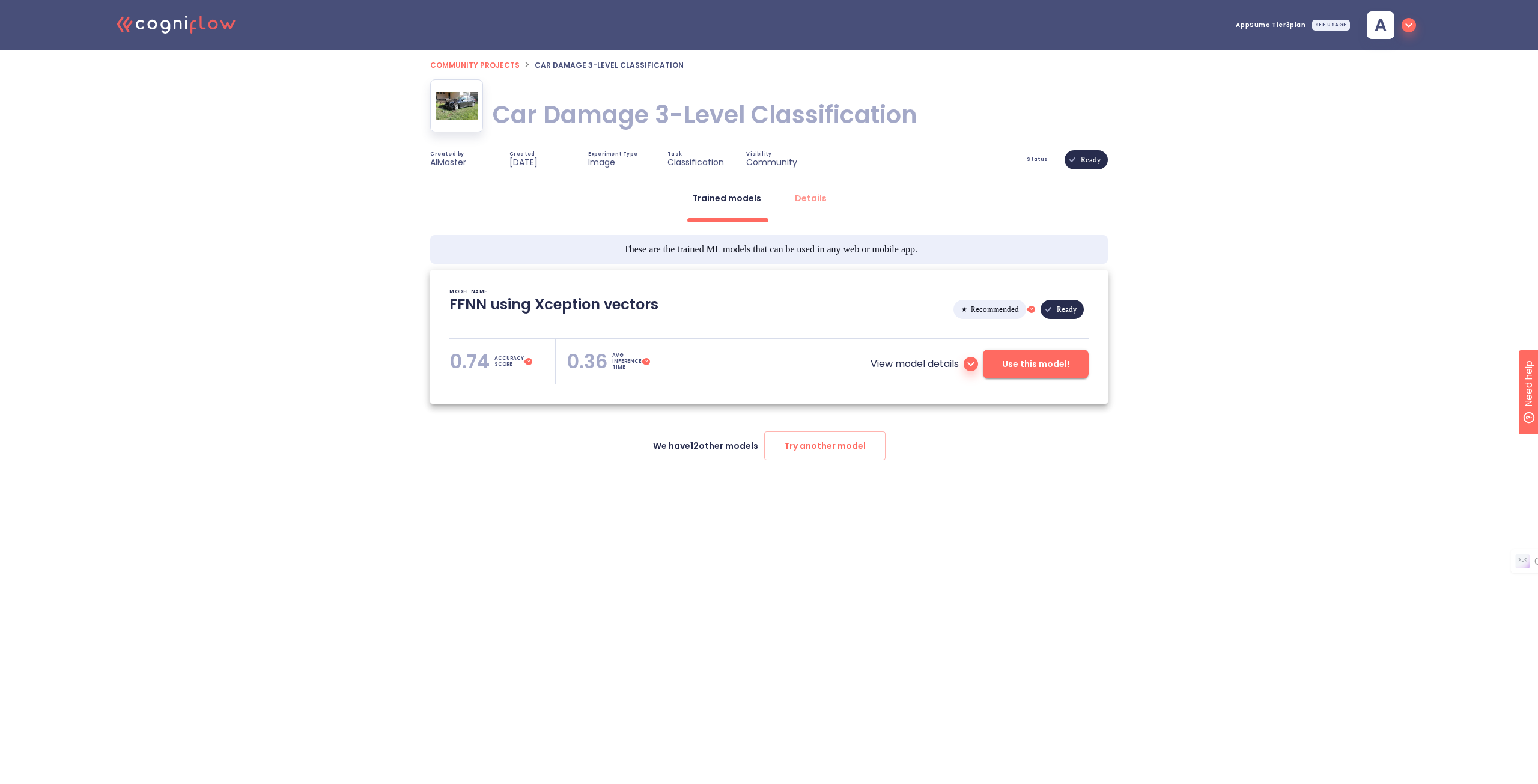
click at [971, 363] on icon at bounding box center [971, 364] width 7 height 4
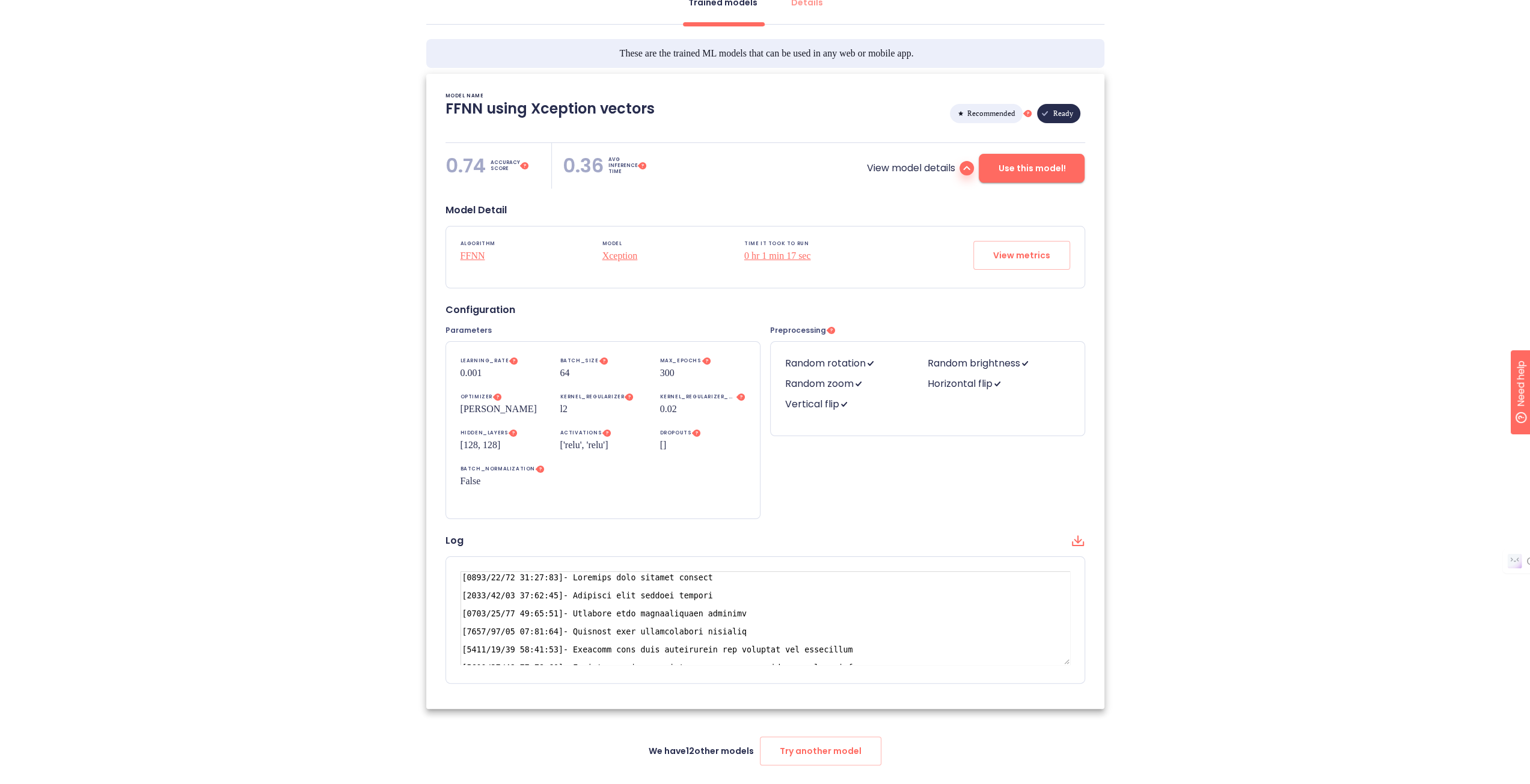
scroll to position [235, 0]
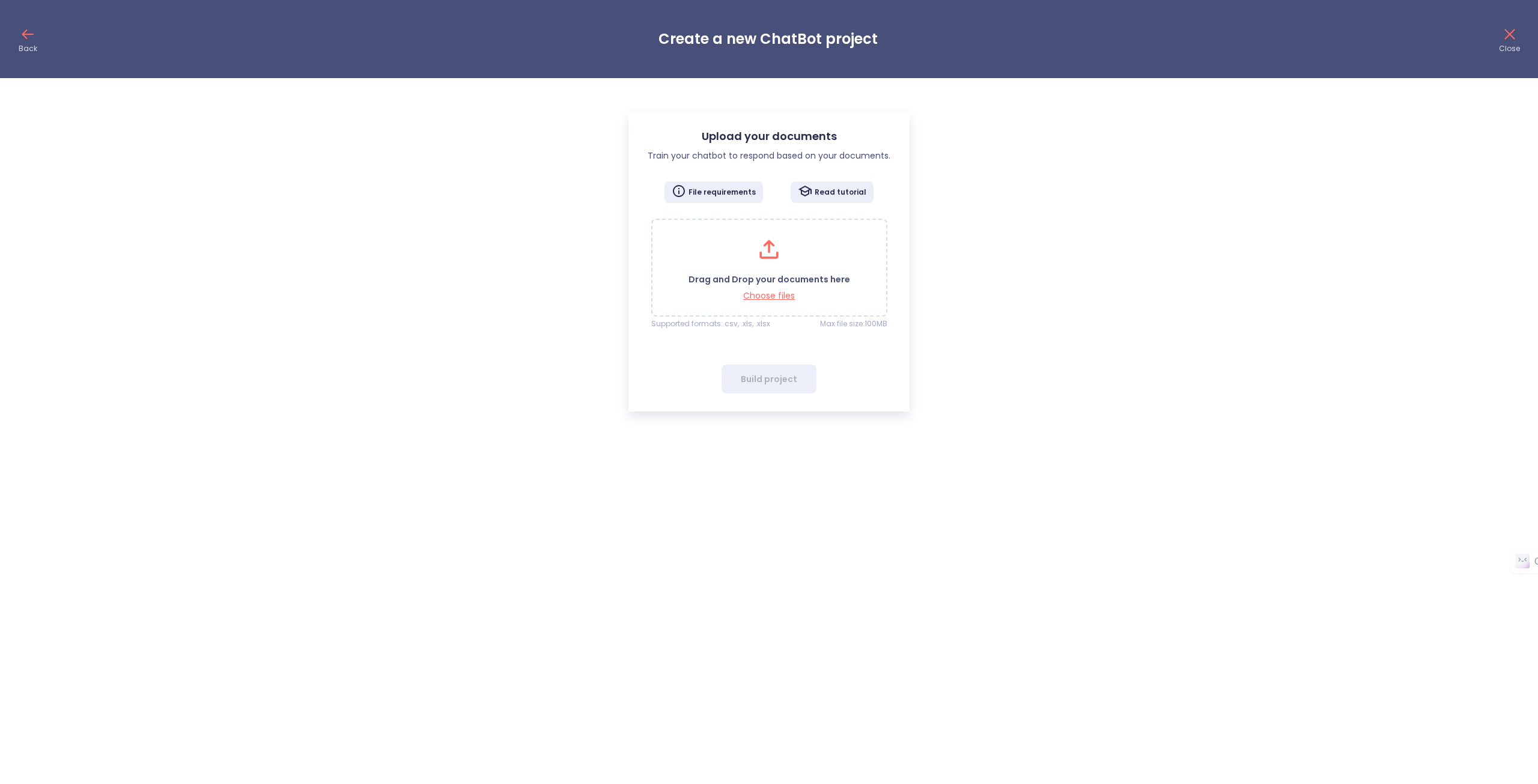
click at [834, 181] on div "Read tutorial" at bounding box center [832, 192] width 83 height 21
